Goal: Transaction & Acquisition: Purchase product/service

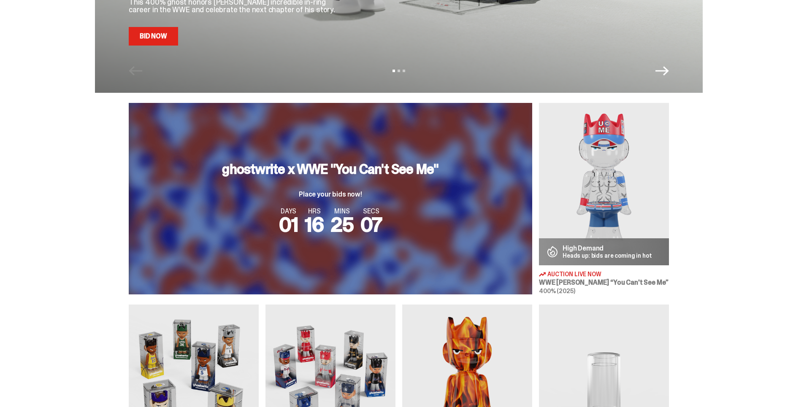
scroll to position [380, 0]
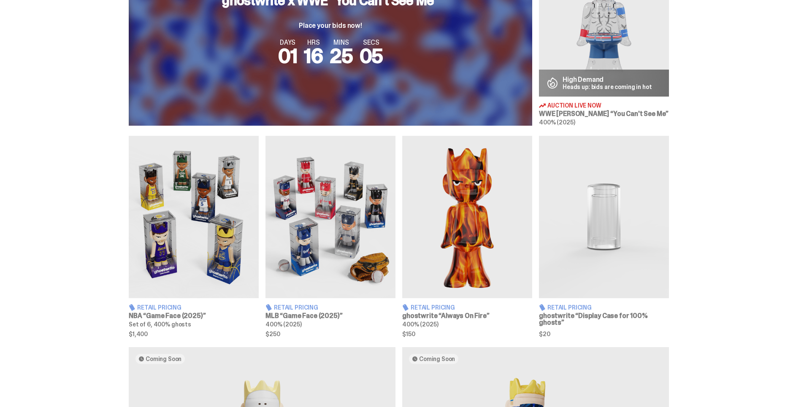
click at [573, 86] on p "Heads up: bids are coming in hot" at bounding box center [608, 87] width 90 height 6
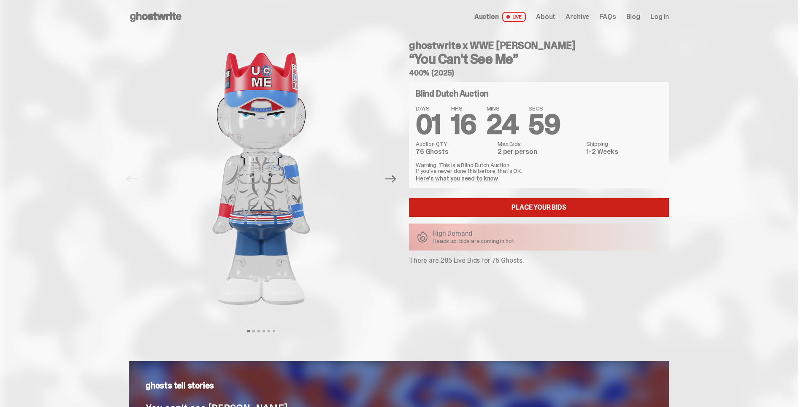
click at [530, 205] on link "Place your Bids" at bounding box center [539, 207] width 260 height 19
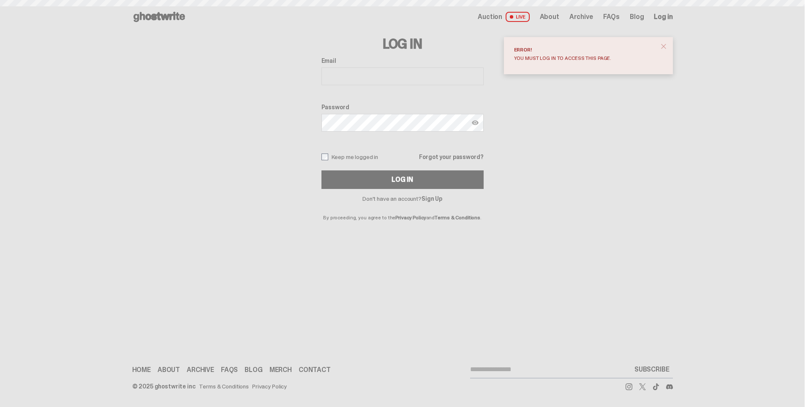
drag, startPoint x: 0, startPoint y: 0, endPoint x: 529, endPoint y: 204, distance: 566.5
